Goal: Information Seeking & Learning: Understand process/instructions

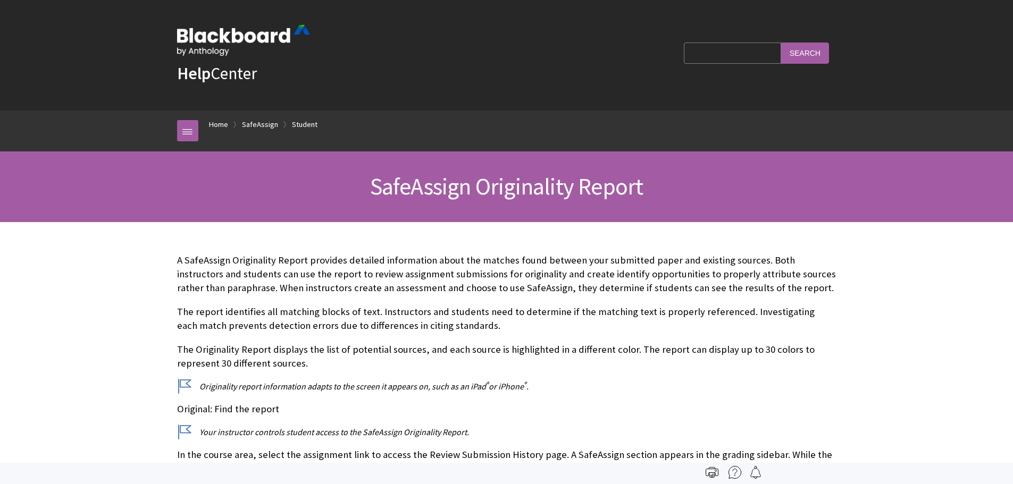
scroll to position [1134, 0]
